Goal: Information Seeking & Learning: Learn about a topic

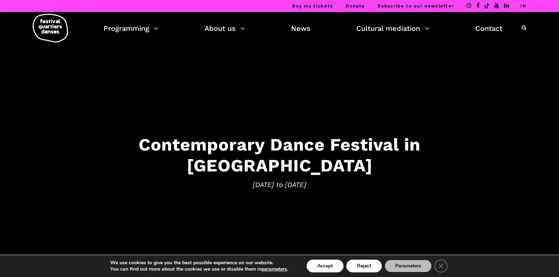
click at [522, 6] on link "IN" at bounding box center [523, 5] width 6 height 5
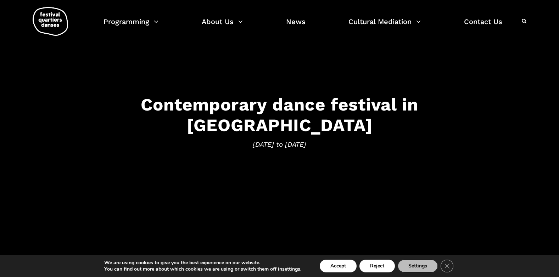
scroll to position [57, 0]
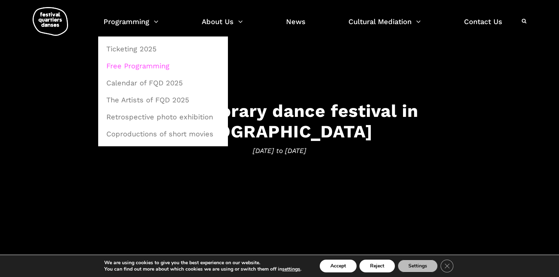
click at [156, 67] on link "Free Programming" at bounding box center [163, 66] width 122 height 16
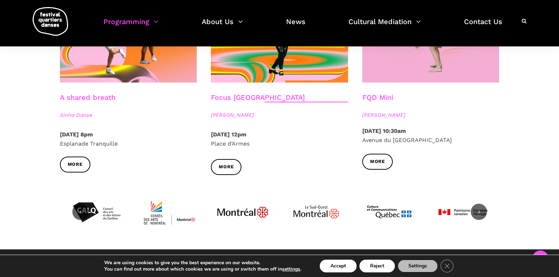
scroll to position [821, 0]
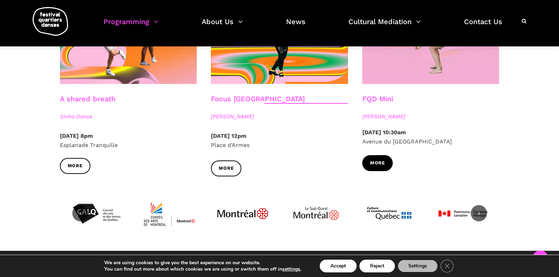
click at [371, 159] on link "More" at bounding box center [377, 163] width 30 height 16
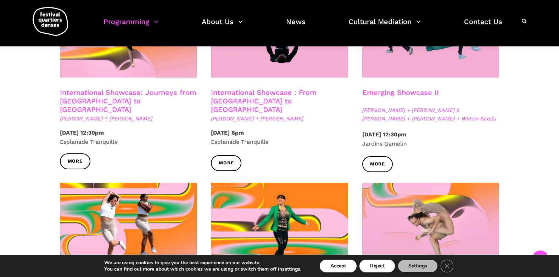
scroll to position [629, 0]
